Goal: Download file/media

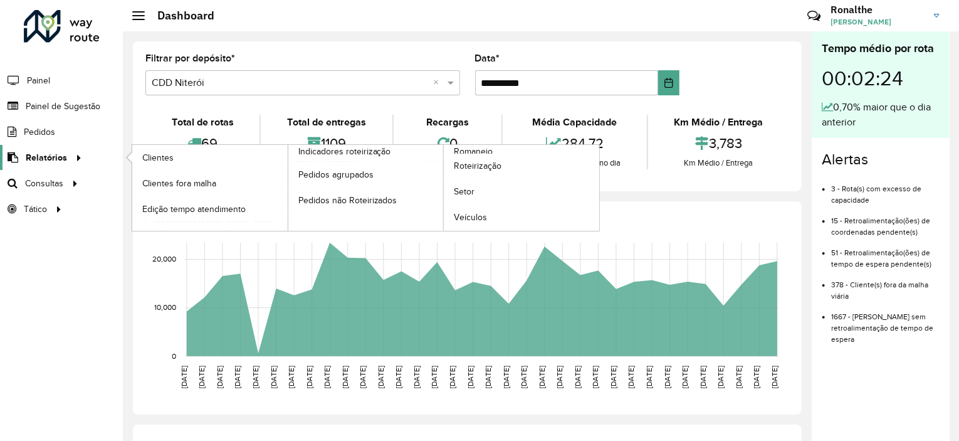
click at [72, 157] on icon at bounding box center [76, 156] width 11 height 19
click at [484, 150] on span "Romaneio" at bounding box center [474, 151] width 41 height 13
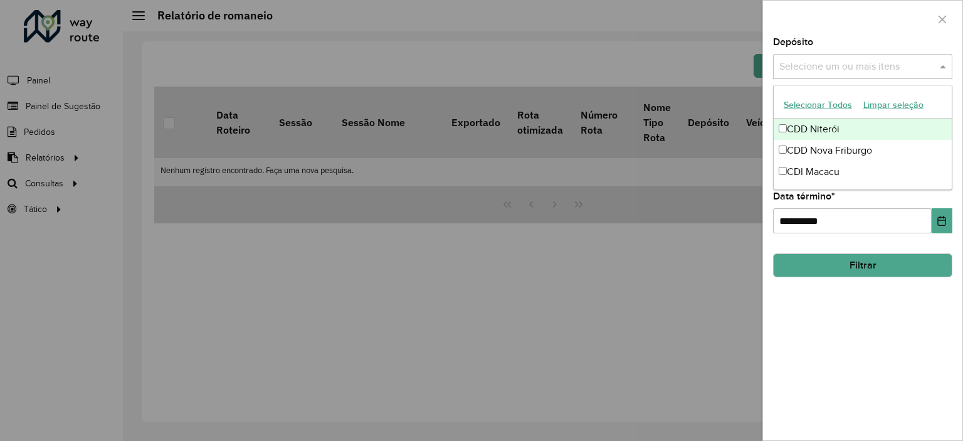
click at [816, 73] on input "text" at bounding box center [856, 67] width 161 height 15
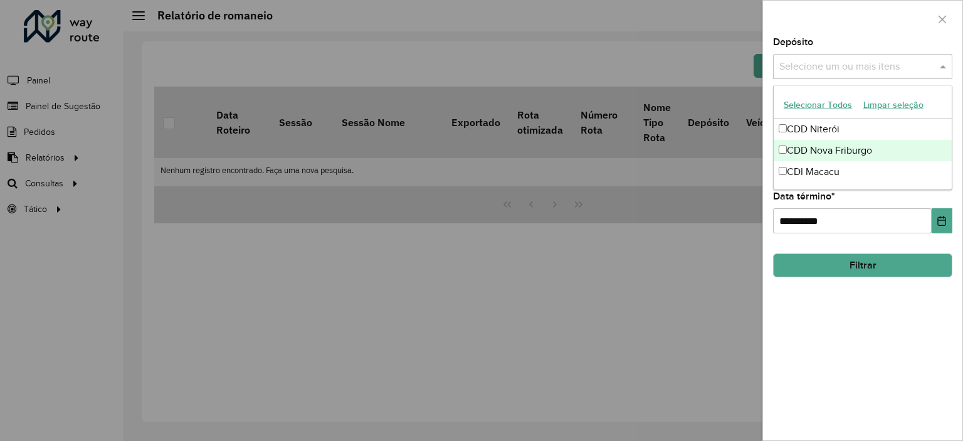
click at [823, 146] on div "CDD Nova Friburgo" at bounding box center [863, 150] width 178 height 21
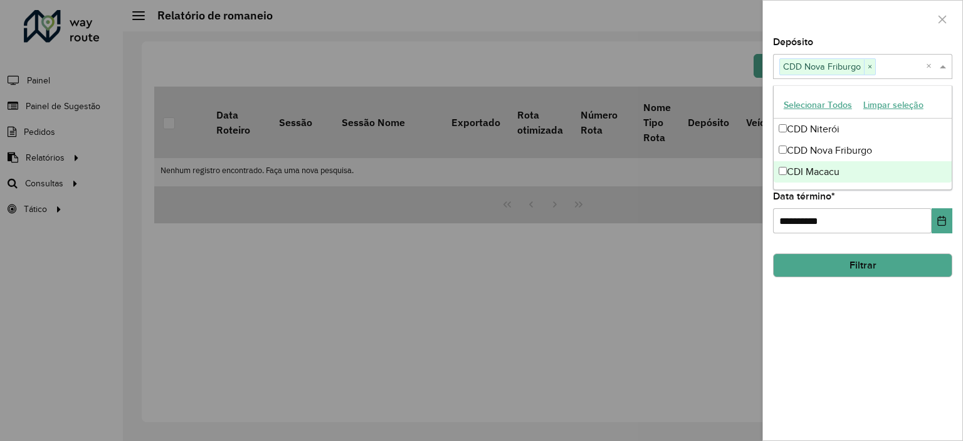
drag, startPoint x: 866, startPoint y: 323, endPoint x: 860, endPoint y: 298, distance: 25.8
click at [867, 324] on div "**********" at bounding box center [862, 239] width 199 height 403
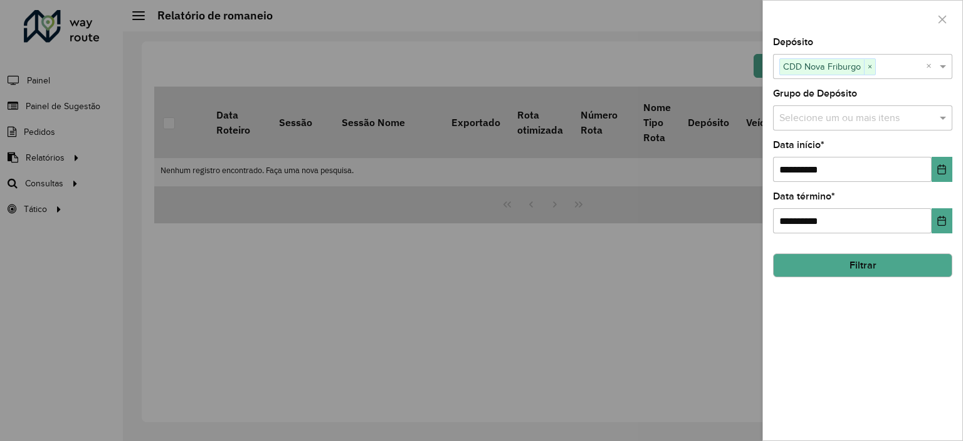
click at [829, 115] on input "text" at bounding box center [856, 118] width 161 height 15
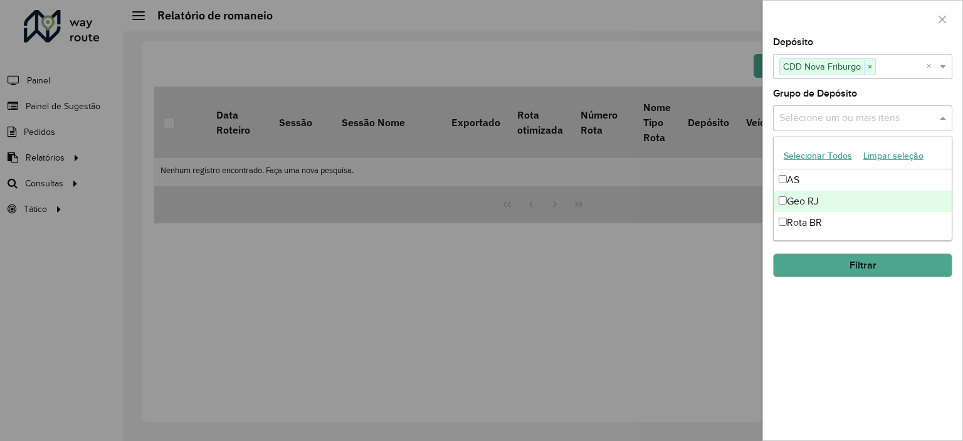
click at [820, 202] on div "Geo RJ" at bounding box center [863, 201] width 178 height 21
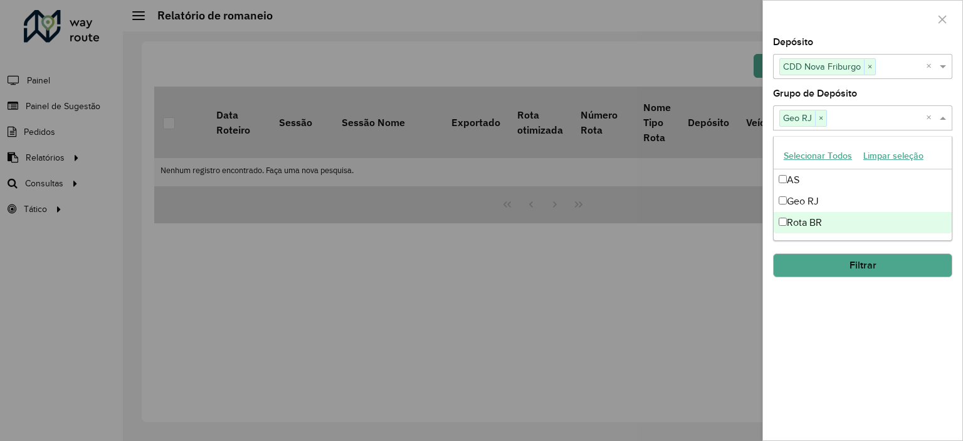
click at [868, 268] on button "Filtrar" at bounding box center [862, 265] width 179 height 24
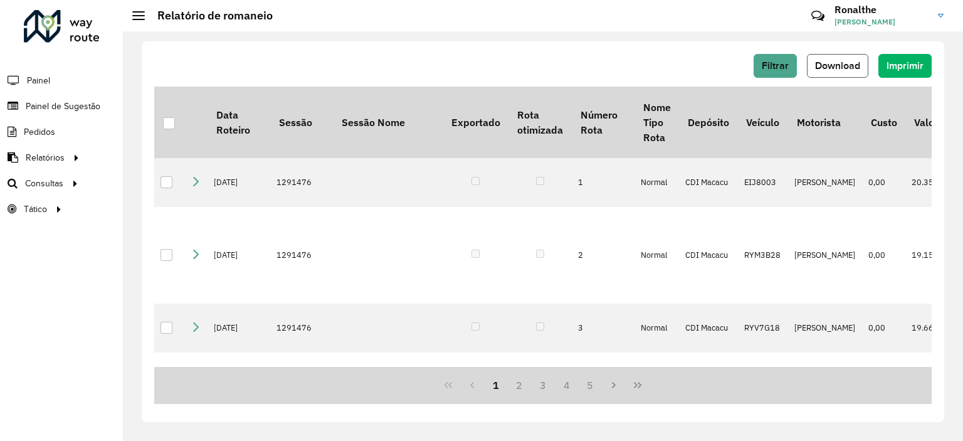
click at [829, 59] on button "Download" at bounding box center [837, 66] width 61 height 24
